Goal: Find specific page/section: Find specific page/section

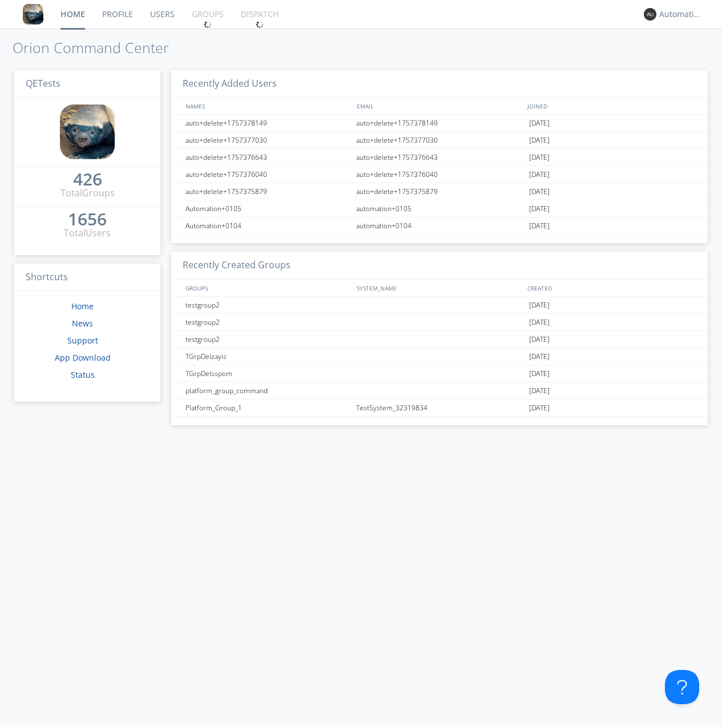
click at [207, 14] on link "Groups" at bounding box center [207, 14] width 49 height 29
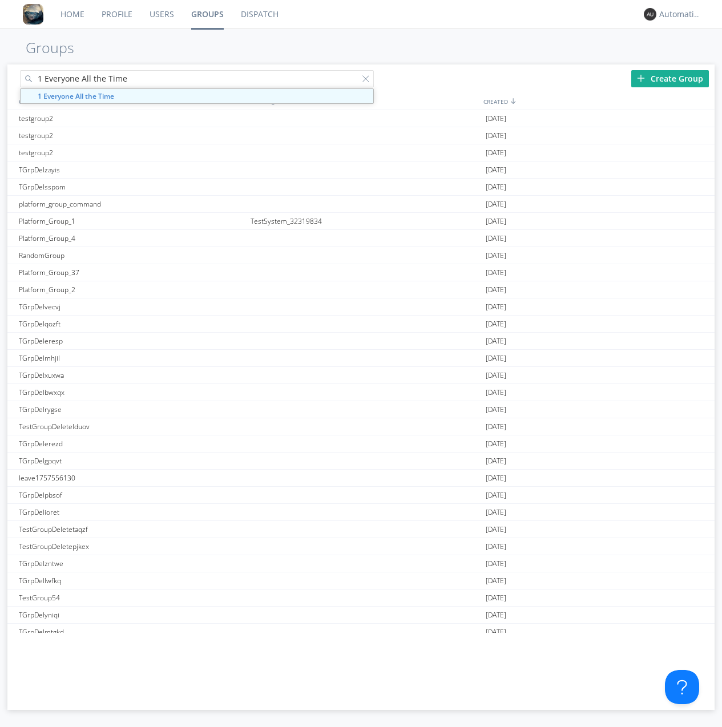
type input "1 Everyone All the Time"
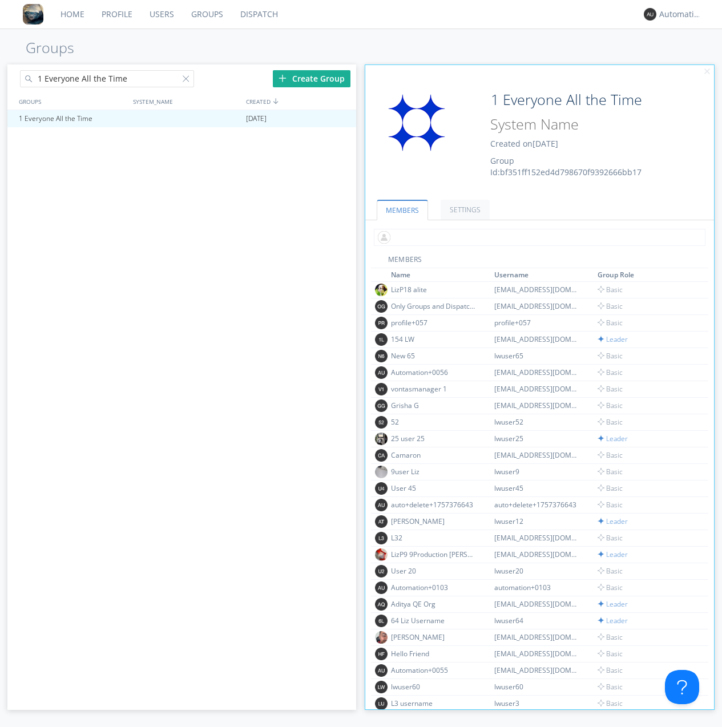
click at [537, 237] on input "text" at bounding box center [540, 237] width 332 height 17
type input "automation+0102"
